Goal: Task Accomplishment & Management: Use online tool/utility

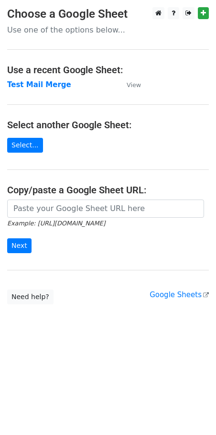
click at [52, 89] on td "Test Mail Merge" at bounding box center [62, 84] width 110 height 11
click at [52, 83] on strong "Test Mail Merge" at bounding box center [39, 84] width 64 height 9
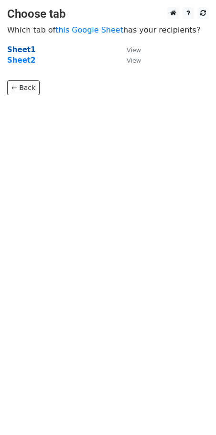
click at [22, 50] on strong "Sheet1" at bounding box center [21, 49] width 28 height 9
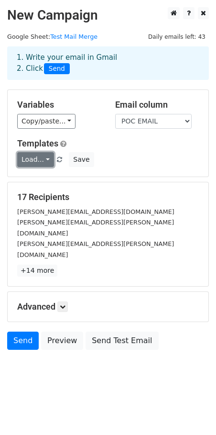
click at [45, 159] on link "Load..." at bounding box center [35, 159] width 37 height 15
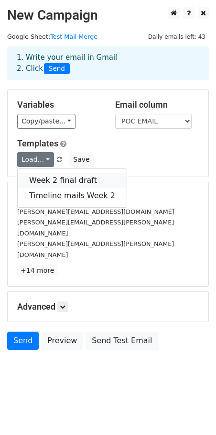
click at [49, 180] on link "Week 2 final draft" at bounding box center [72, 180] width 109 height 15
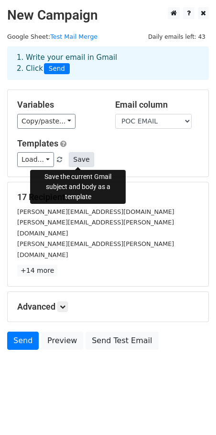
click at [76, 160] on button "Save" at bounding box center [81, 159] width 25 height 15
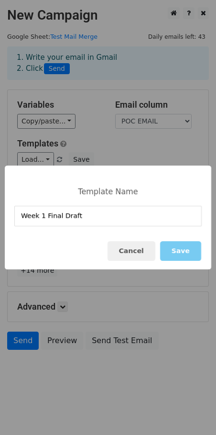
type input "Week 1 Final Draft"
click at [181, 258] on button "Save" at bounding box center [180, 251] width 41 height 20
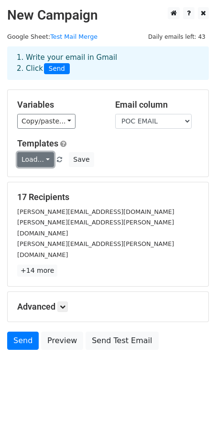
click at [47, 157] on link "Load..." at bounding box center [35, 159] width 37 height 15
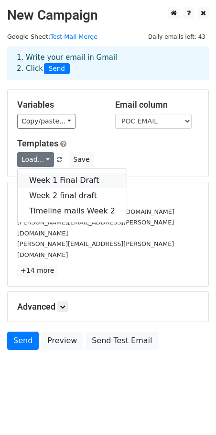
click at [55, 182] on link "Week 1 Final Draft" at bounding box center [72, 180] width 109 height 15
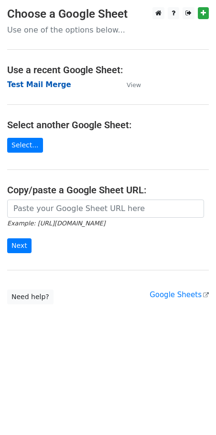
click at [36, 85] on strong "Test Mail Merge" at bounding box center [39, 84] width 64 height 9
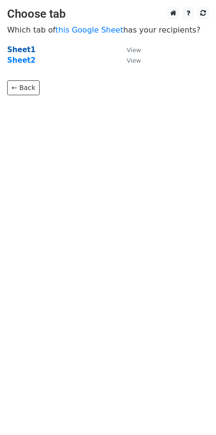
click at [22, 47] on strong "Sheet1" at bounding box center [21, 49] width 28 height 9
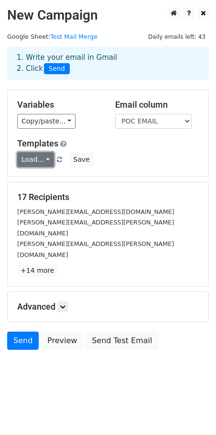
click at [45, 161] on link "Load..." at bounding box center [35, 159] width 37 height 15
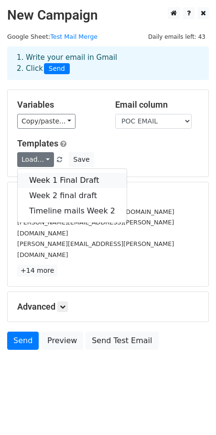
click at [56, 180] on link "Week 1 Final Draft" at bounding box center [72, 180] width 109 height 15
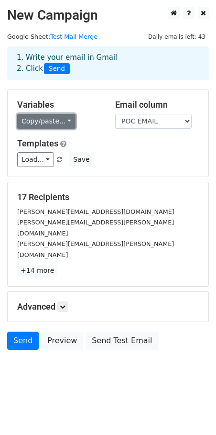
click at [64, 124] on link "Copy/paste..." at bounding box center [46, 121] width 58 height 15
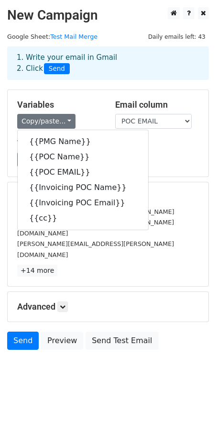
click at [99, 123] on div "Copy/paste... {{PMG Name}} {{POC Name}} {{POC EMAIL}} {{Invoicing POC Name}} {{…" at bounding box center [59, 121] width 84 height 15
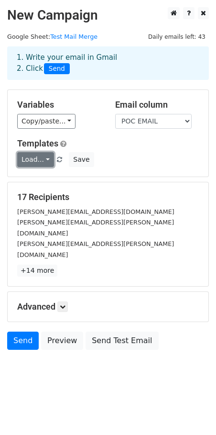
click at [47, 160] on link "Load..." at bounding box center [35, 159] width 37 height 15
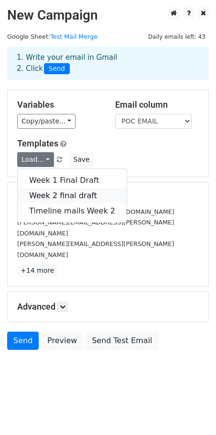
click at [46, 189] on link "Week 2 final draft" at bounding box center [72, 195] width 109 height 15
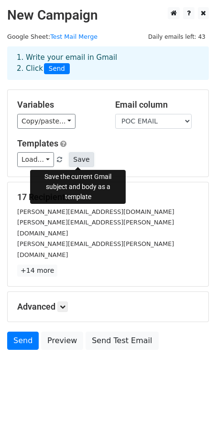
click at [72, 160] on button "Save" at bounding box center [81, 159] width 25 height 15
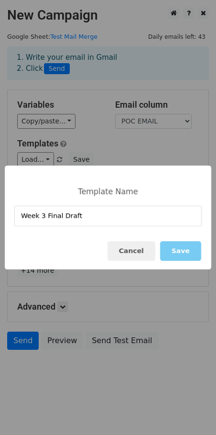
type input "Week 3 Final Draft"
click at [186, 245] on button "Save" at bounding box center [180, 251] width 41 height 20
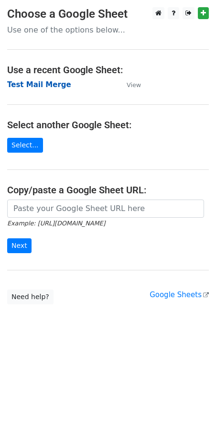
click at [43, 85] on strong "Test Mail Merge" at bounding box center [39, 84] width 64 height 9
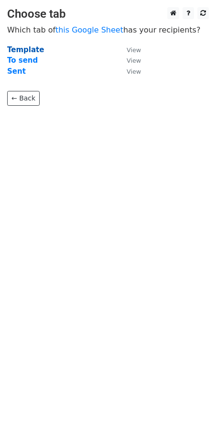
click at [30, 50] on strong "Template" at bounding box center [25, 49] width 37 height 9
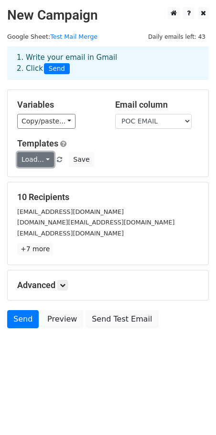
click at [45, 162] on link "Load..." at bounding box center [35, 159] width 37 height 15
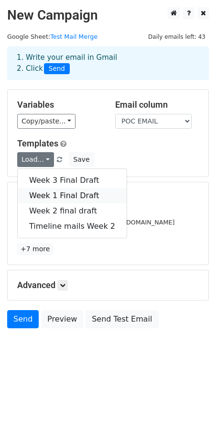
click at [47, 195] on link "Week 1 Final Draft" at bounding box center [72, 195] width 109 height 15
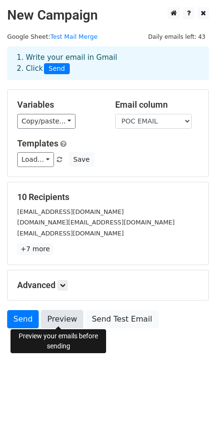
click at [55, 310] on link "Preview" at bounding box center [62, 319] width 42 height 18
click at [63, 323] on link "Preview" at bounding box center [62, 319] width 42 height 18
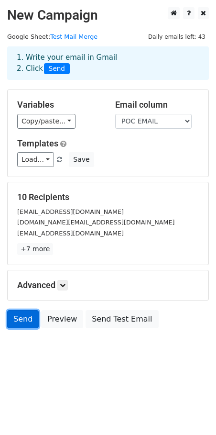
click at [18, 316] on link "Send" at bounding box center [23, 319] width 32 height 18
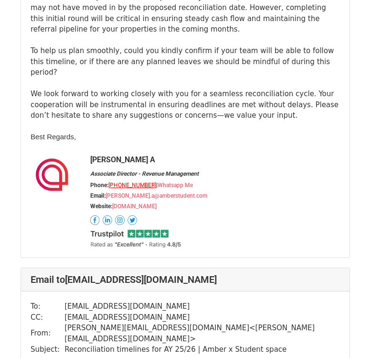
scroll to position [2186, 6]
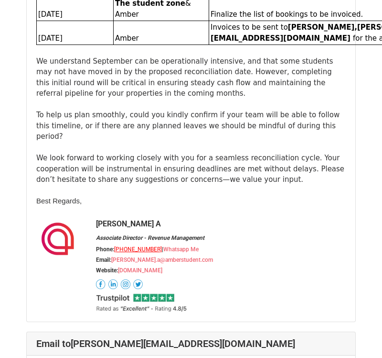
scroll to position [4440, 0]
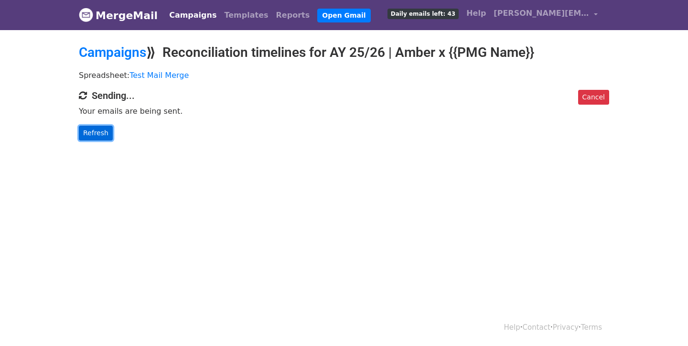
click at [100, 131] on link "Refresh" at bounding box center [96, 133] width 34 height 15
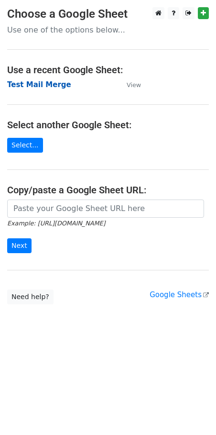
click at [42, 82] on strong "Test Mail Merge" at bounding box center [39, 84] width 64 height 9
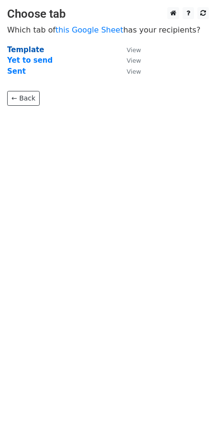
click at [16, 48] on strong "Template" at bounding box center [25, 49] width 37 height 9
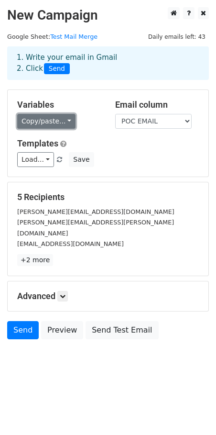
click at [65, 121] on link "Copy/paste..." at bounding box center [46, 121] width 58 height 15
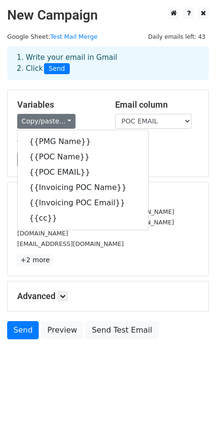
click at [157, 167] on div "Variables Copy/paste... {{PMG Name}} {{POC Name}} {{POC EMAIL}} {{Invoicing POC…" at bounding box center [108, 133] width 201 height 87
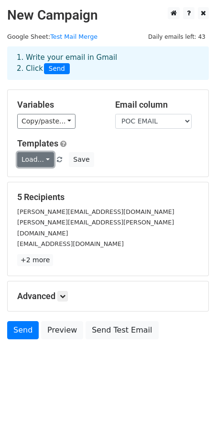
click at [46, 161] on link "Load..." at bounding box center [35, 159] width 37 height 15
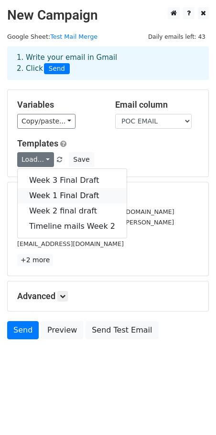
click at [45, 192] on link "Week 1 Final Draft" at bounding box center [72, 195] width 109 height 15
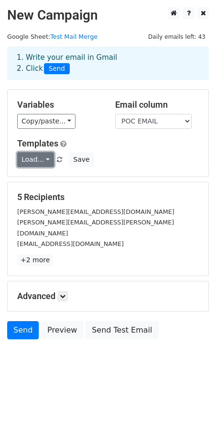
click at [47, 162] on link "Load..." at bounding box center [35, 159] width 37 height 15
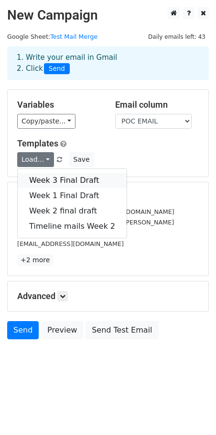
click at [64, 178] on link "Week 3 Final Draft" at bounding box center [72, 180] width 109 height 15
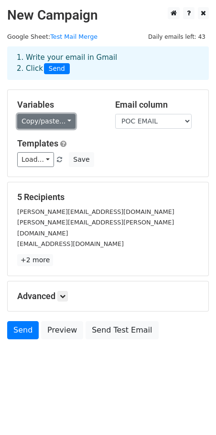
click at [65, 122] on link "Copy/paste..." at bounding box center [46, 121] width 58 height 15
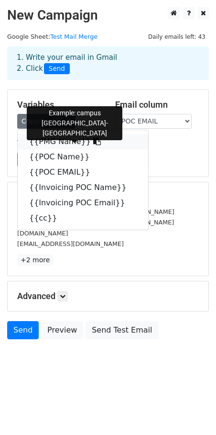
click at [93, 141] on icon at bounding box center [97, 141] width 8 height 8
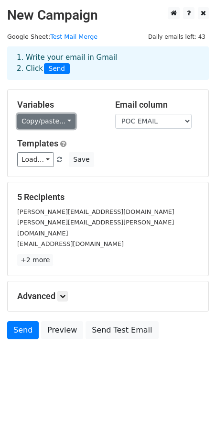
click at [58, 118] on link "Copy/paste..." at bounding box center [46, 121] width 58 height 15
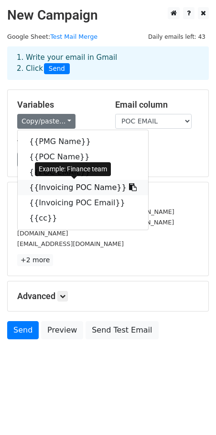
click at [129, 185] on icon at bounding box center [133, 187] width 8 height 8
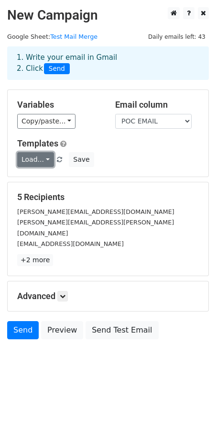
click at [50, 160] on link "Load..." at bounding box center [35, 159] width 37 height 15
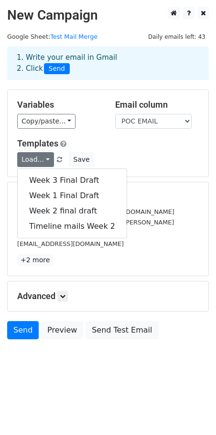
click at [46, 111] on div "Variables Copy/paste... {{PMG Name}} {{POC Name}} {{POC EMAIL}} {{Invoicing POC…" at bounding box center [59, 113] width 98 height 29
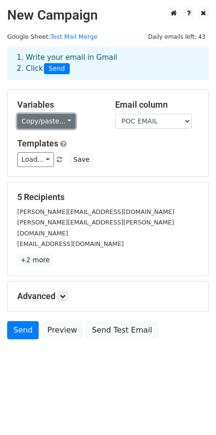
click at [46, 119] on link "Copy/paste..." at bounding box center [46, 121] width 58 height 15
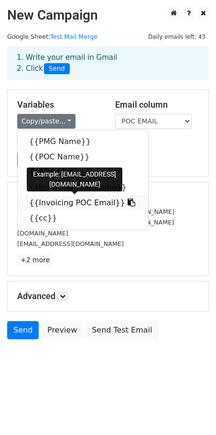
click at [128, 203] on icon at bounding box center [132, 202] width 8 height 8
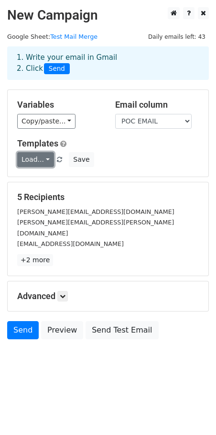
click at [49, 159] on link "Load..." at bounding box center [35, 159] width 37 height 15
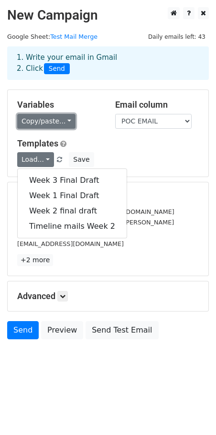
click at [65, 123] on link "Copy/paste..." at bounding box center [46, 121] width 58 height 15
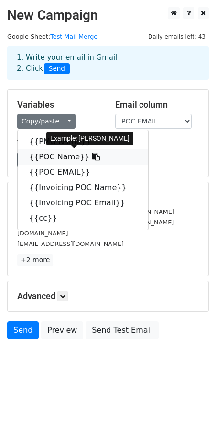
click at [79, 155] on link "{{POC Name}}" at bounding box center [83, 156] width 131 height 15
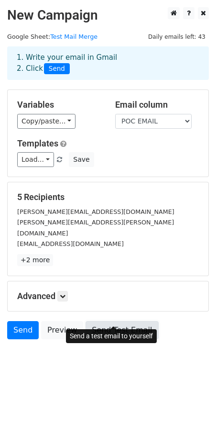
click at [100, 321] on link "Send Test Email" at bounding box center [122, 330] width 73 height 18
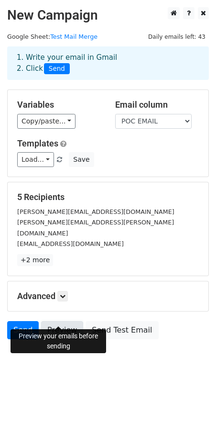
click at [59, 321] on link "Preview" at bounding box center [62, 330] width 42 height 18
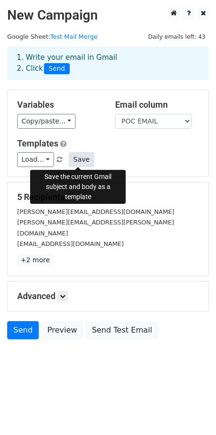
click at [86, 156] on button "Save" at bounding box center [81, 159] width 25 height 15
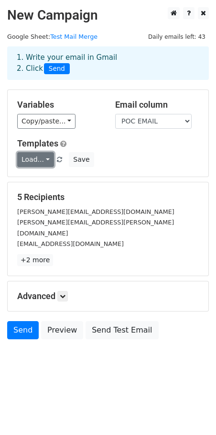
click at [47, 160] on link "Load..." at bounding box center [35, 159] width 37 height 15
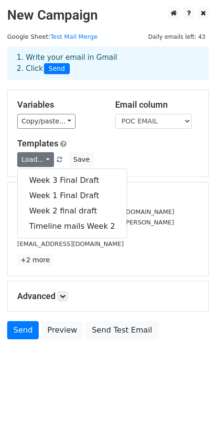
click at [104, 152] on div "Load... Week 3 Final Draft Week 1 Final Draft Week 2 final draft Timeline mails…" at bounding box center [108, 159] width 196 height 15
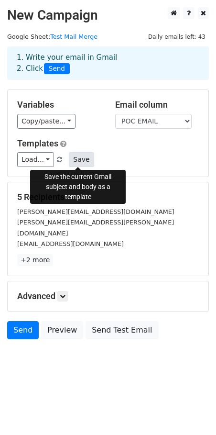
click at [80, 157] on button "Save" at bounding box center [81, 159] width 25 height 15
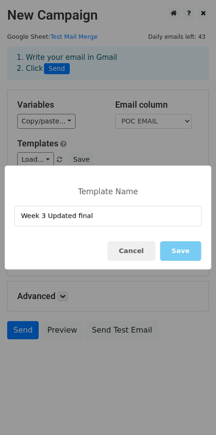
type input "Week 3 Updated final"
click at [181, 254] on button "Save" at bounding box center [180, 251] width 41 height 20
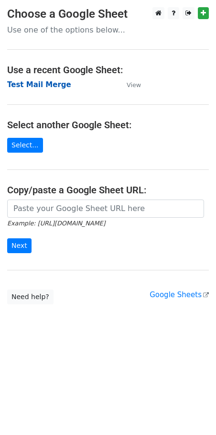
click at [47, 85] on strong "Test Mail Merge" at bounding box center [39, 84] width 64 height 9
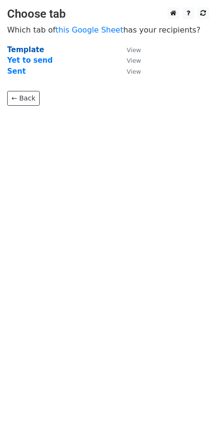
click at [19, 48] on strong "Template" at bounding box center [25, 49] width 37 height 9
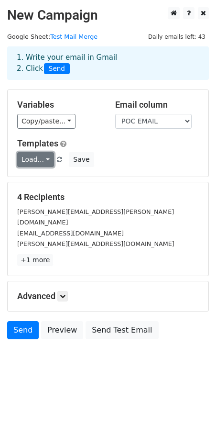
click at [45, 160] on link "Load..." at bounding box center [35, 159] width 37 height 15
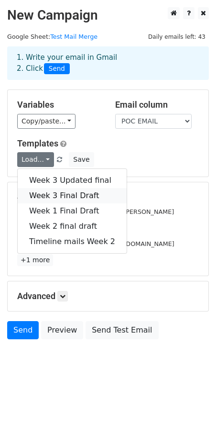
click at [65, 192] on link "Week 3 Final Draft" at bounding box center [72, 195] width 109 height 15
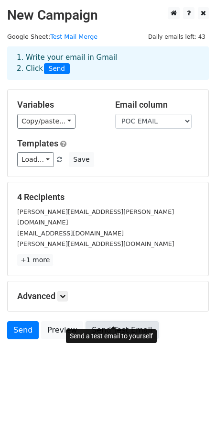
click at [94, 321] on link "Send Test Email" at bounding box center [122, 330] width 73 height 18
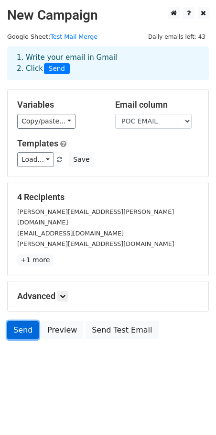
click at [22, 321] on link "Send" at bounding box center [23, 330] width 32 height 18
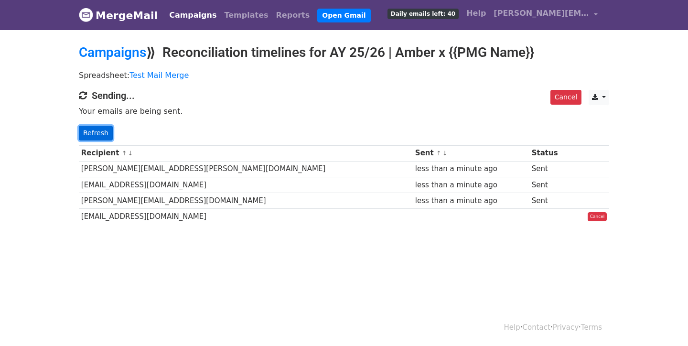
click at [102, 136] on link "Refresh" at bounding box center [96, 133] width 34 height 15
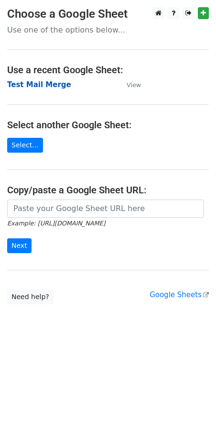
click at [50, 81] on strong "Test Mail Merge" at bounding box center [39, 84] width 64 height 9
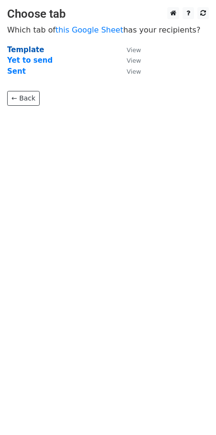
click at [35, 48] on strong "Template" at bounding box center [25, 49] width 37 height 9
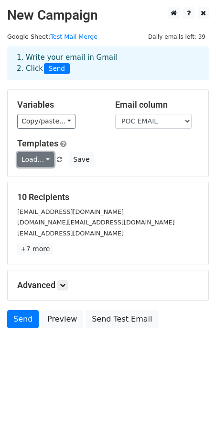
click at [44, 161] on link "Load..." at bounding box center [35, 159] width 37 height 15
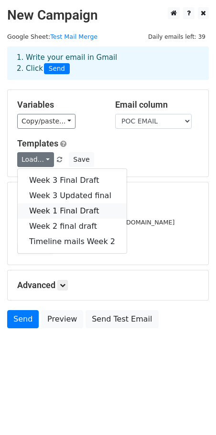
click at [47, 209] on link "Week 1 Final Draft" at bounding box center [72, 210] width 109 height 15
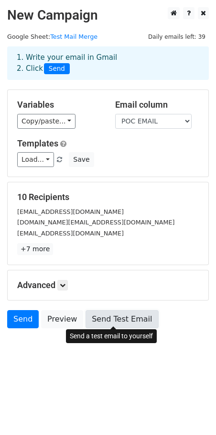
click at [100, 316] on link "Send Test Email" at bounding box center [122, 319] width 73 height 18
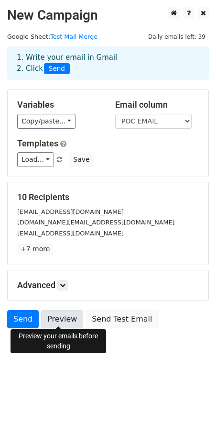
click at [56, 319] on link "Preview" at bounding box center [62, 319] width 42 height 18
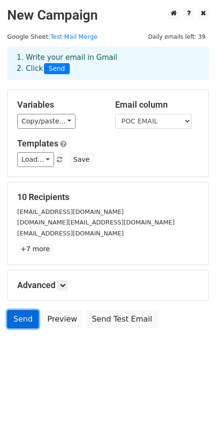
click at [20, 316] on link "Send" at bounding box center [23, 319] width 32 height 18
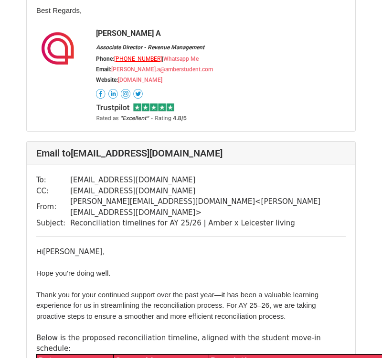
scroll to position [5260, 0]
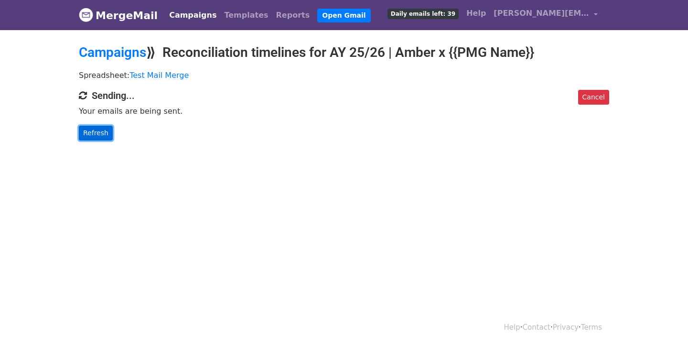
click at [102, 135] on link "Refresh" at bounding box center [96, 133] width 34 height 15
click at [90, 139] on link "Refresh" at bounding box center [96, 133] width 34 height 15
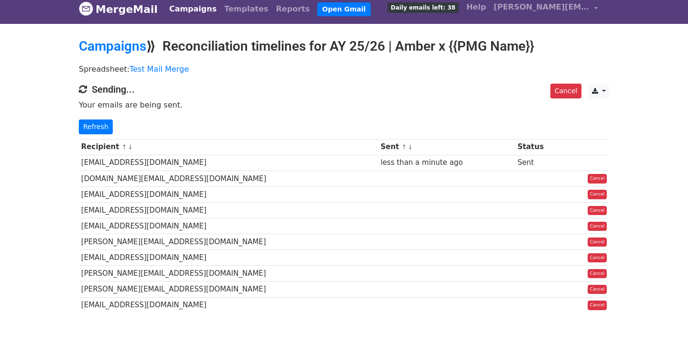
scroll to position [7, 0]
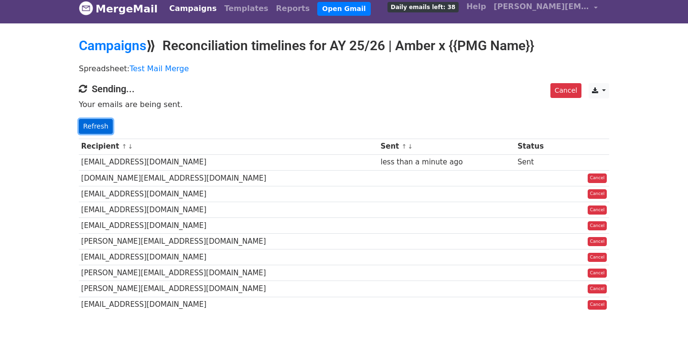
click at [89, 126] on link "Refresh" at bounding box center [96, 126] width 34 height 15
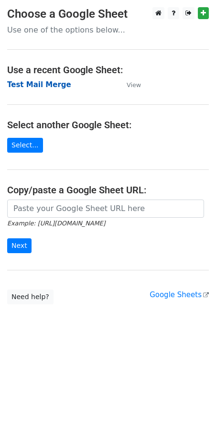
click at [29, 85] on strong "Test Mail Merge" at bounding box center [39, 84] width 64 height 9
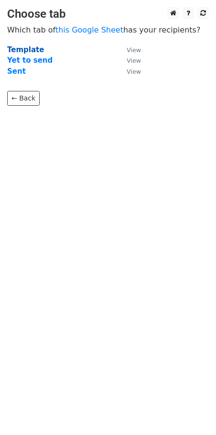
click at [21, 49] on strong "Template" at bounding box center [25, 49] width 37 height 9
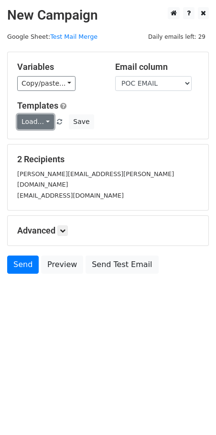
click at [48, 124] on link "Load..." at bounding box center [35, 121] width 37 height 15
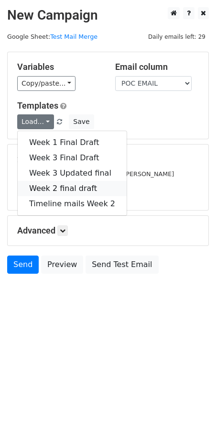
click at [56, 189] on link "Week 2 final draft" at bounding box center [72, 188] width 109 height 15
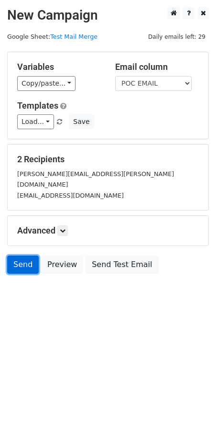
click at [22, 255] on link "Send" at bounding box center [23, 264] width 32 height 18
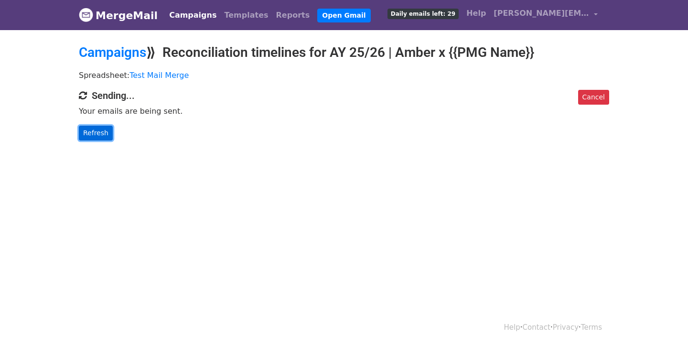
click at [101, 136] on link "Refresh" at bounding box center [96, 133] width 34 height 15
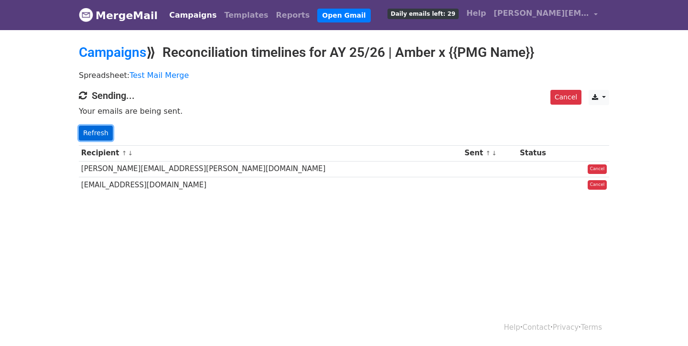
click at [95, 132] on link "Refresh" at bounding box center [96, 133] width 34 height 15
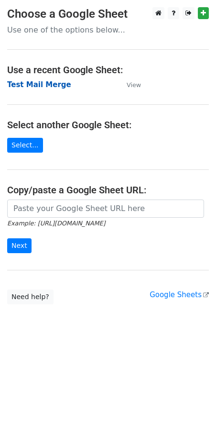
click at [46, 87] on strong "Test Mail Merge" at bounding box center [39, 84] width 64 height 9
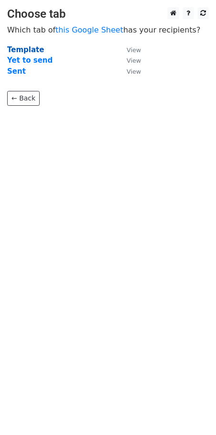
click at [22, 50] on strong "Template" at bounding box center [25, 49] width 37 height 9
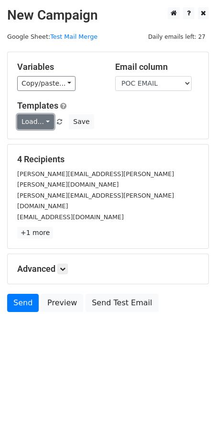
click at [45, 123] on link "Load..." at bounding box center [35, 121] width 37 height 15
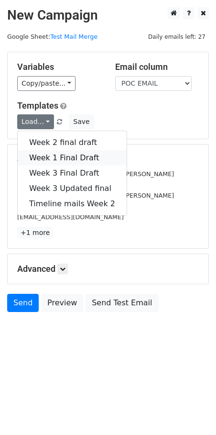
click at [54, 156] on link "Week 1 Final Draft" at bounding box center [72, 157] width 109 height 15
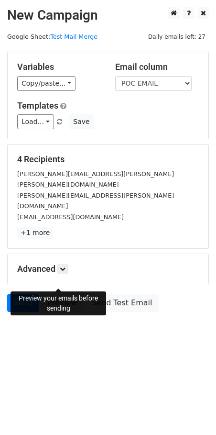
click at [61, 294] on link "Preview" at bounding box center [62, 303] width 42 height 18
click at [27, 294] on link "Send" at bounding box center [23, 303] width 32 height 18
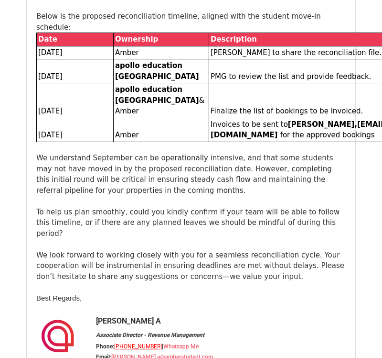
scroll to position [1444, 0]
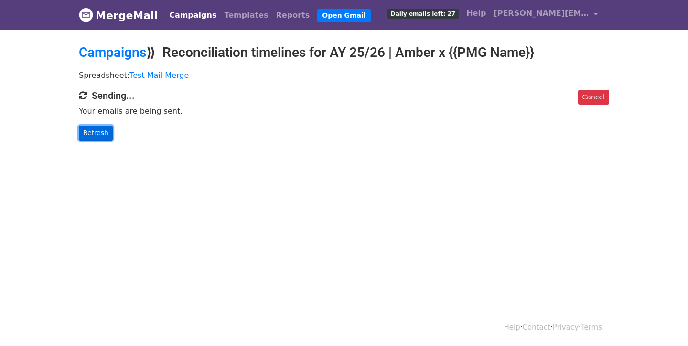
click at [102, 131] on link "Refresh" at bounding box center [96, 133] width 34 height 15
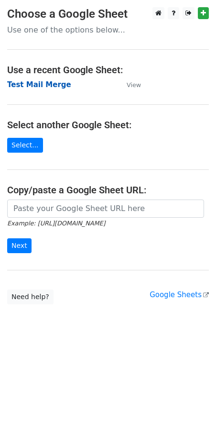
click at [27, 85] on strong "Test Mail Merge" at bounding box center [39, 84] width 64 height 9
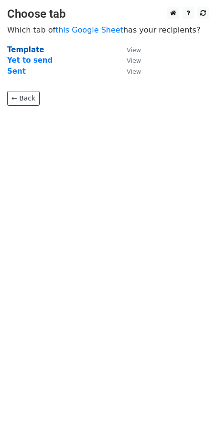
click at [24, 49] on strong "Template" at bounding box center [25, 49] width 37 height 9
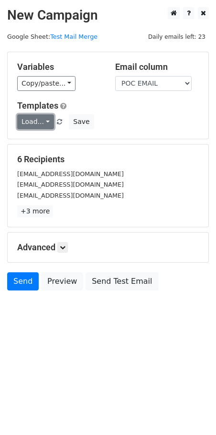
click at [49, 123] on link "Load..." at bounding box center [35, 121] width 37 height 15
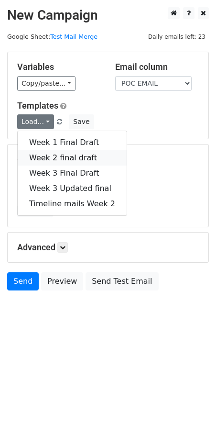
click at [51, 157] on link "Week 2 final draft" at bounding box center [72, 157] width 109 height 15
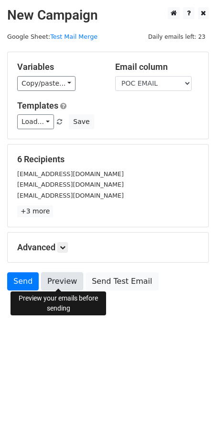
click at [72, 273] on link "Preview" at bounding box center [62, 281] width 42 height 18
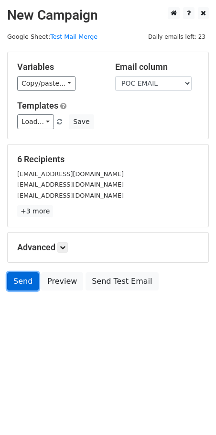
click at [21, 279] on link "Send" at bounding box center [23, 281] width 32 height 18
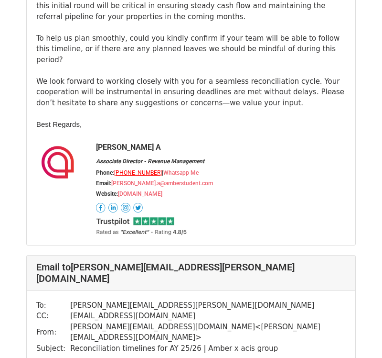
scroll to position [1592, 0]
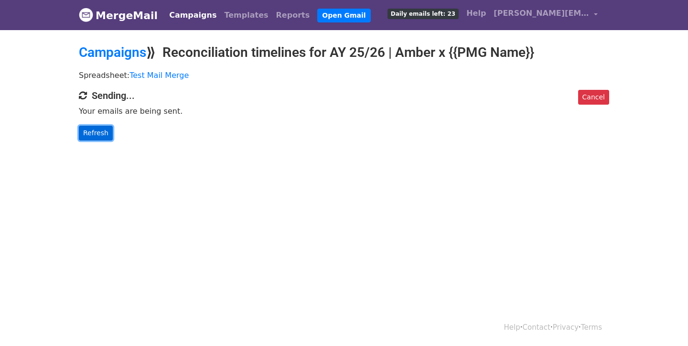
click at [85, 135] on link "Refresh" at bounding box center [96, 133] width 34 height 15
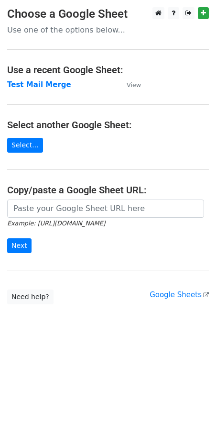
click at [38, 93] on main "Choose a Google Sheet Use one of the options below... Use a recent Google Sheet…" at bounding box center [108, 155] width 216 height 297
click at [38, 86] on strong "Test Mail Merge" at bounding box center [39, 84] width 64 height 9
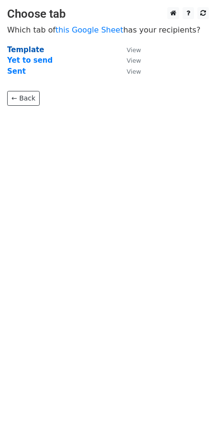
click at [16, 48] on strong "Template" at bounding box center [25, 49] width 37 height 9
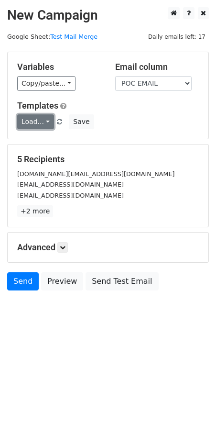
click at [45, 127] on link "Load..." at bounding box center [35, 121] width 37 height 15
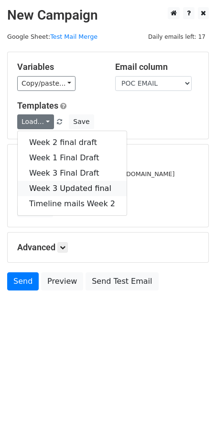
click at [57, 185] on link "Week 3 Updated final" at bounding box center [72, 188] width 109 height 15
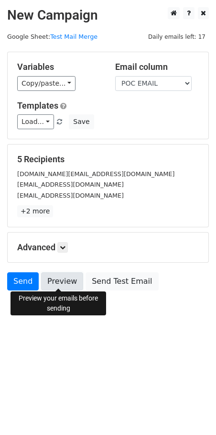
click at [48, 274] on link "Preview" at bounding box center [62, 281] width 42 height 18
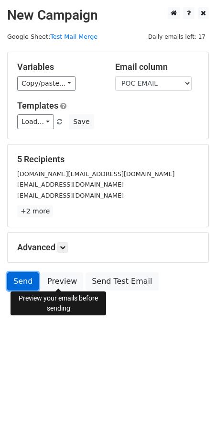
click at [14, 275] on link "Send" at bounding box center [23, 281] width 32 height 18
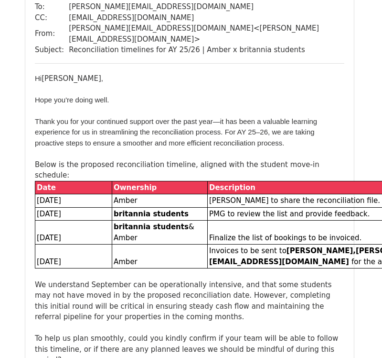
scroll to position [2530, 1]
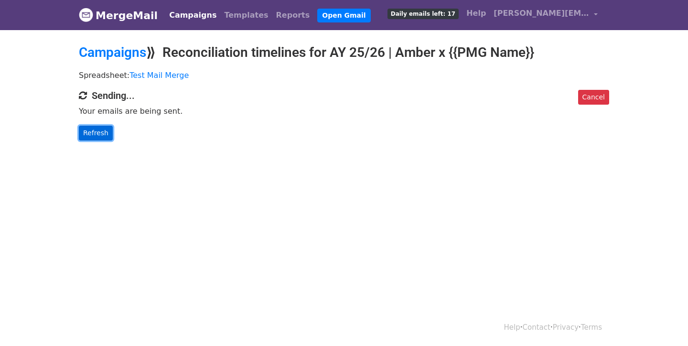
click at [80, 127] on link "Refresh" at bounding box center [96, 133] width 34 height 15
click at [87, 131] on link "Refresh" at bounding box center [96, 133] width 34 height 15
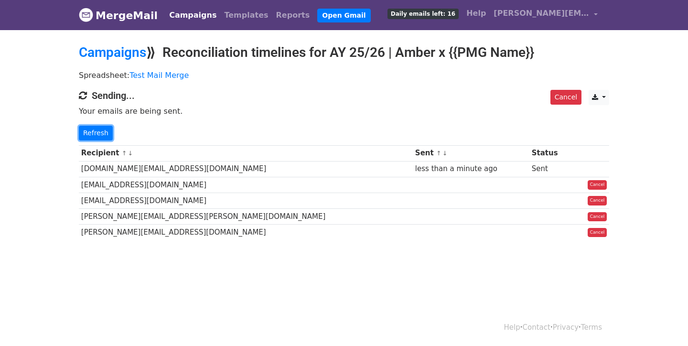
click at [87, 131] on link "Refresh" at bounding box center [96, 133] width 34 height 15
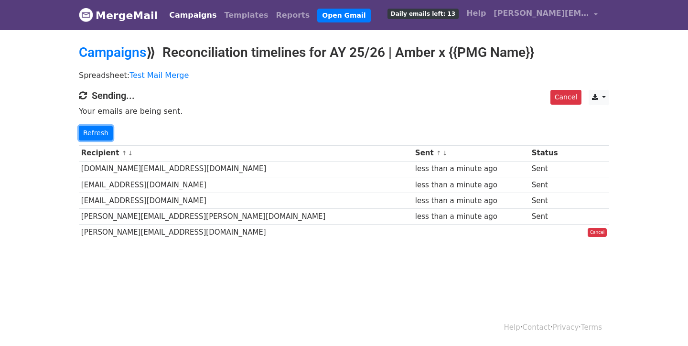
click at [87, 131] on link "Refresh" at bounding box center [96, 133] width 34 height 15
